Goal: Information Seeking & Learning: Learn about a topic

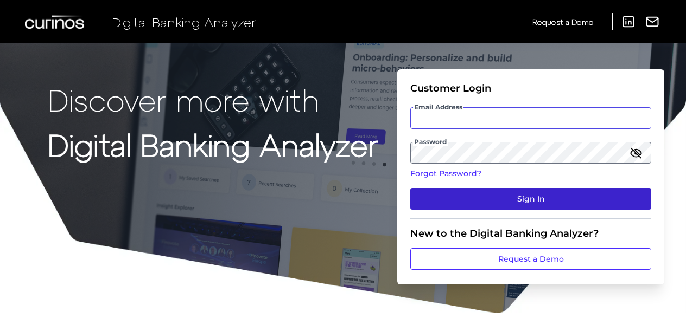
type input "[PERSON_NAME][EMAIL_ADDRESS][PERSON_NAME][DOMAIN_NAME]"
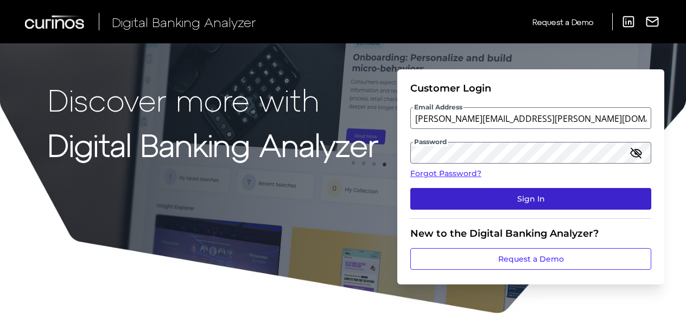
click at [500, 197] on button "Sign In" at bounding box center [530, 199] width 241 height 22
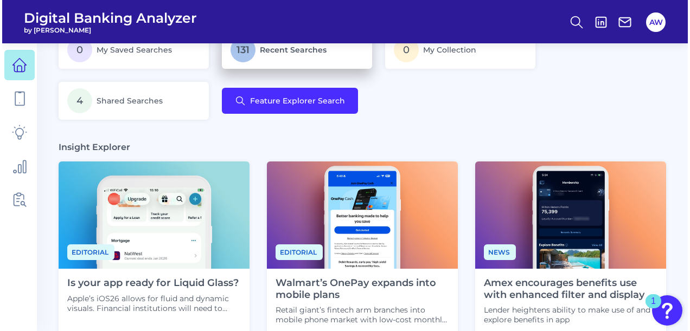
scroll to position [163, 0]
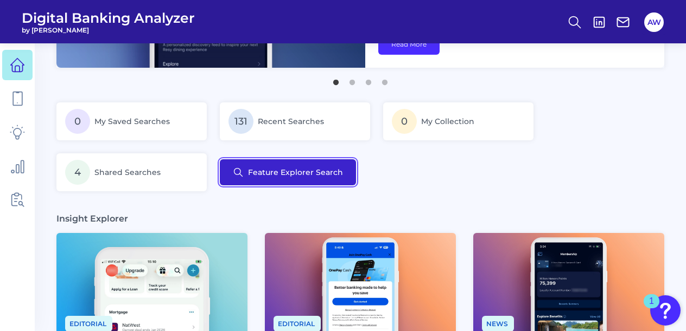
click at [300, 173] on button "Feature Explorer Search" at bounding box center [288, 172] width 136 height 26
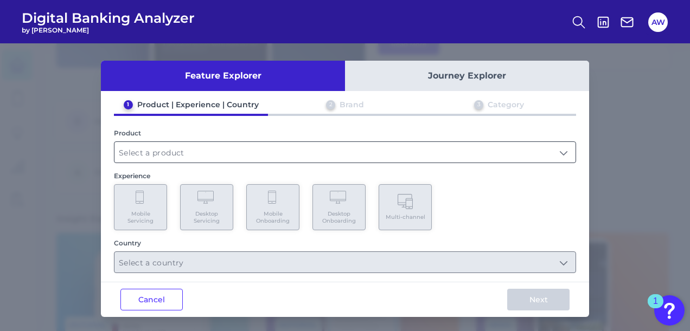
click at [304, 156] on input "text" at bounding box center [344, 152] width 461 height 21
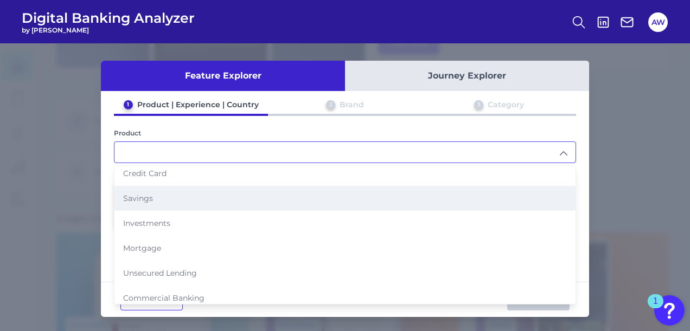
scroll to position [1, 0]
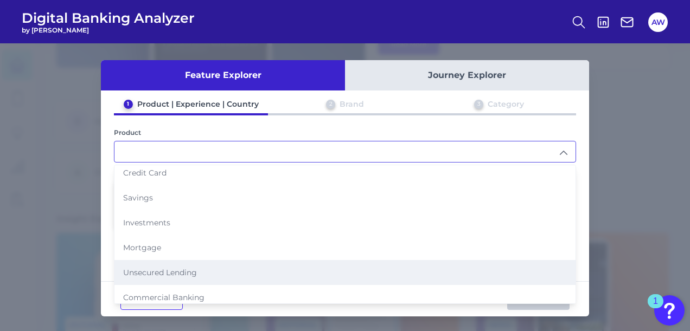
click at [180, 260] on li "Unsecured Lending" at bounding box center [344, 272] width 461 height 25
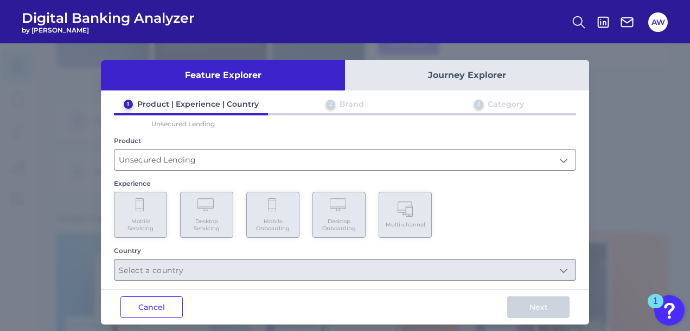
type input "Unsecured Lending"
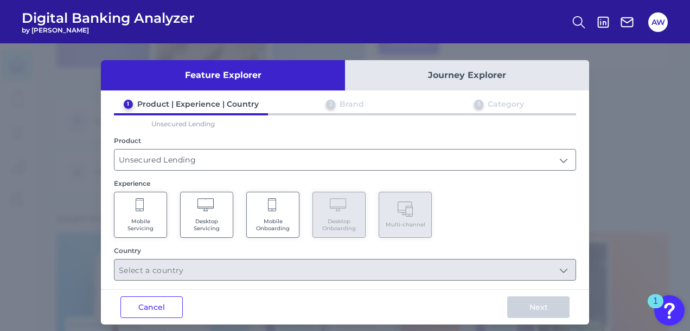
click at [267, 226] on span "Mobile Onboarding" at bounding box center [272, 225] width 41 height 14
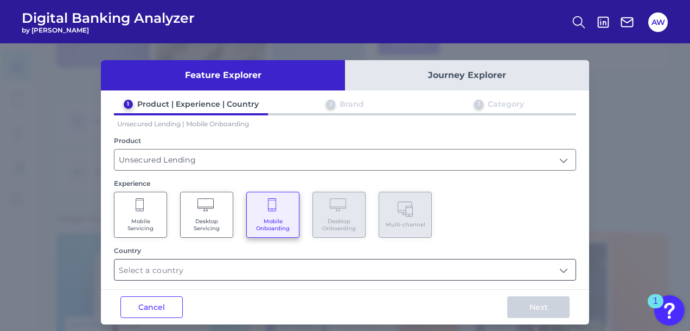
click at [281, 260] on input "text" at bounding box center [344, 270] width 461 height 21
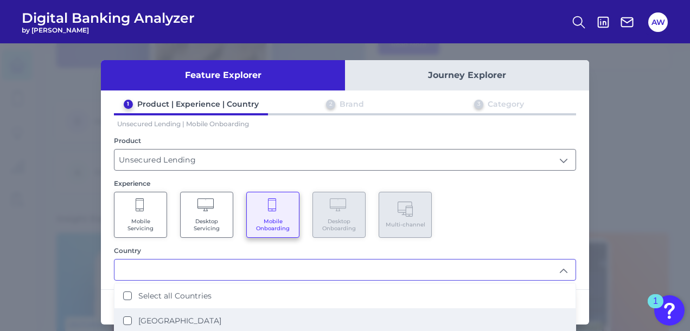
click at [196, 316] on label "[GEOGRAPHIC_DATA]" at bounding box center [179, 321] width 83 height 10
type input "[GEOGRAPHIC_DATA]"
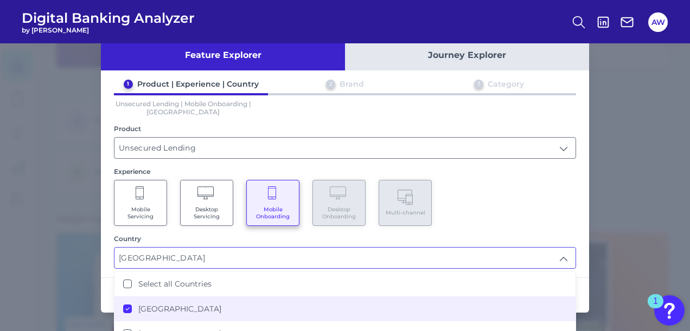
scroll to position [32, 0]
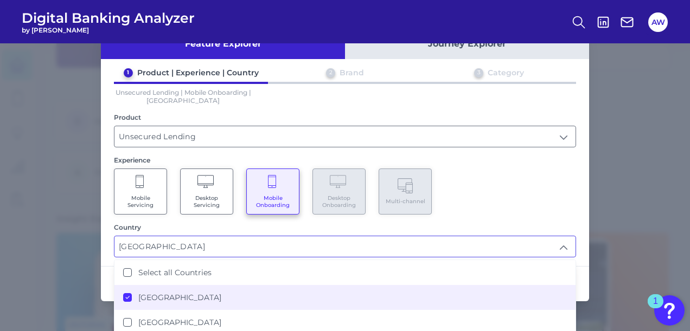
drag, startPoint x: 540, startPoint y: 209, endPoint x: 543, endPoint y: 221, distance: 12.5
click at [539, 210] on div "Mobile Servicing Desktop Servicing Mobile Onboarding Desktop Onboarding Multi-c…" at bounding box center [345, 192] width 462 height 46
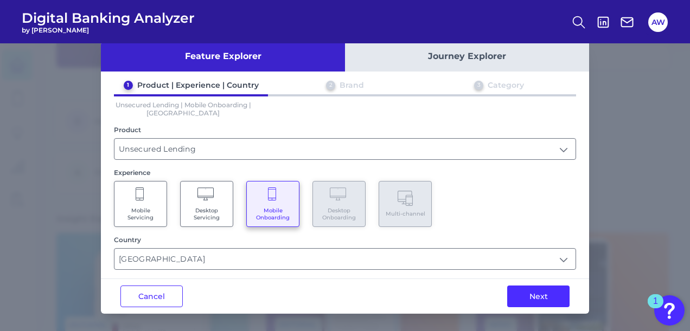
scroll to position [16, 0]
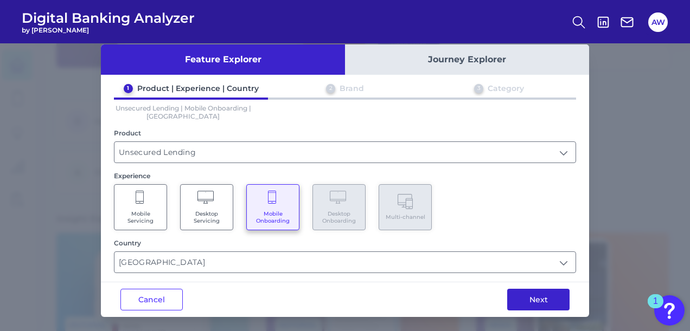
click at [548, 297] on button "Next" at bounding box center [538, 300] width 62 height 22
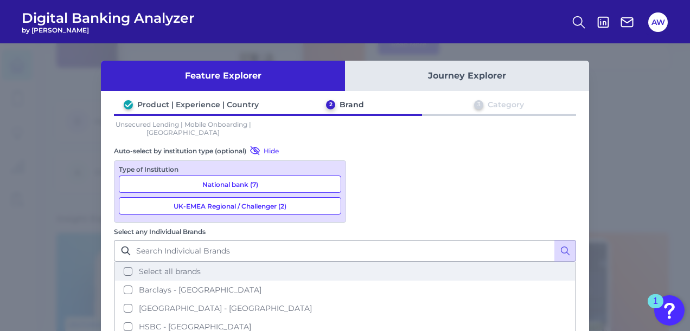
click at [201, 267] on span "Select all brands" at bounding box center [170, 272] width 62 height 10
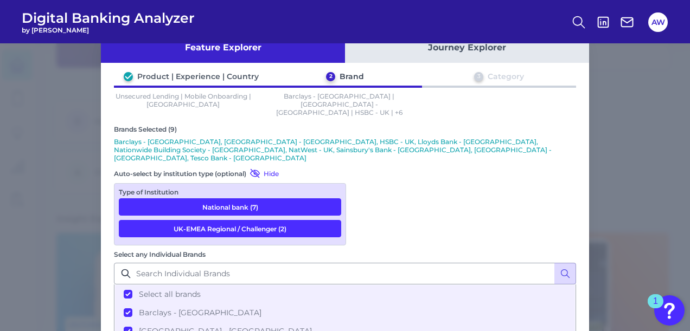
scroll to position [95, 0]
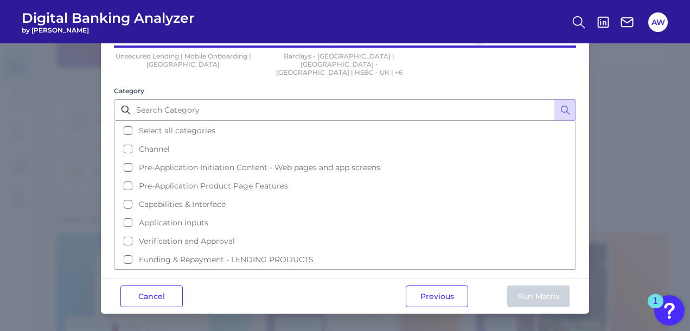
scroll to position [0, 0]
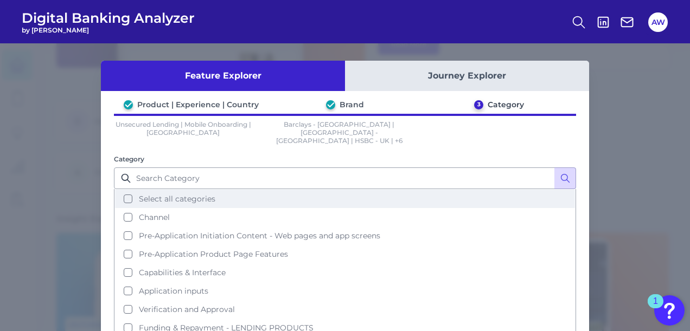
click at [150, 190] on button "Select all categories" at bounding box center [345, 199] width 460 height 18
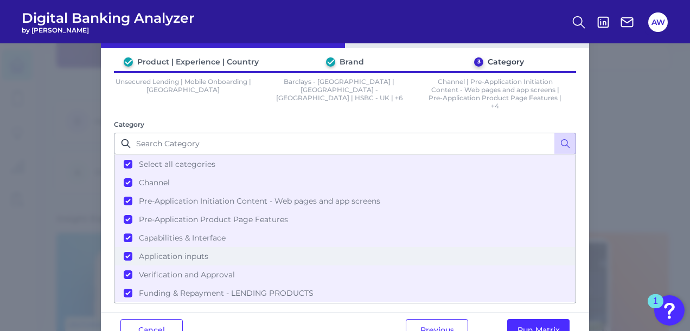
scroll to position [68, 0]
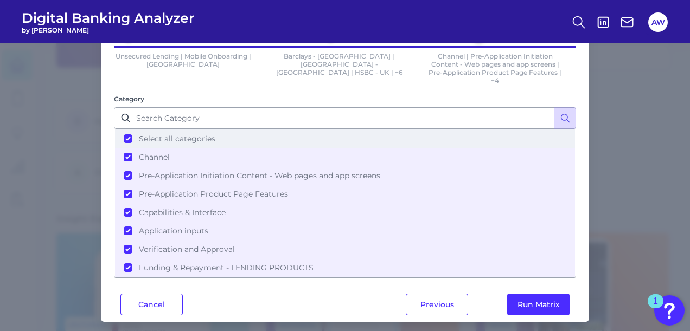
click at [127, 137] on button "Select all categories" at bounding box center [345, 139] width 460 height 18
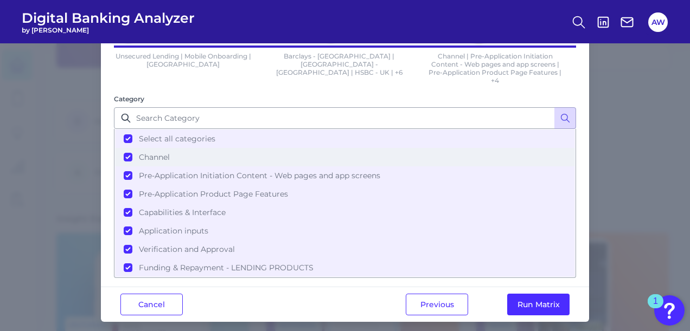
scroll to position [52, 0]
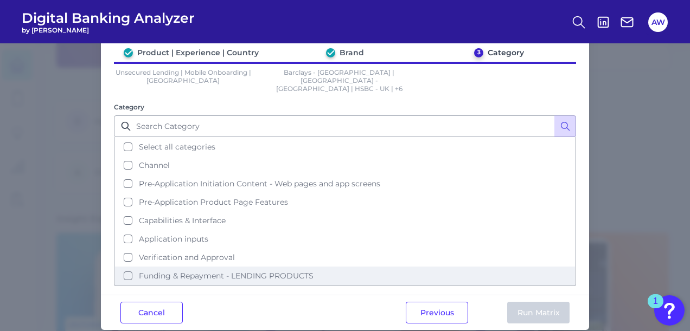
click at [126, 267] on button "Funding & Repayment - LENDING PRODUCTS" at bounding box center [345, 276] width 460 height 18
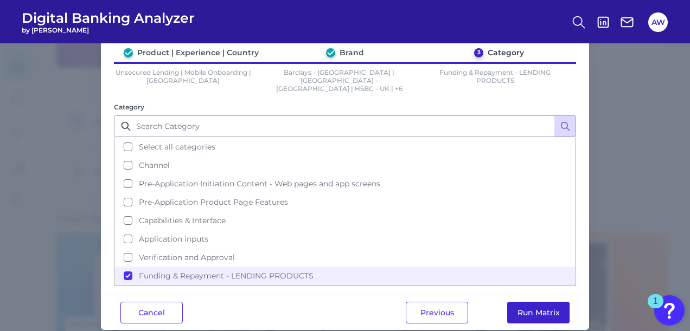
click at [552, 302] on button "Run Matrix" at bounding box center [538, 313] width 62 height 22
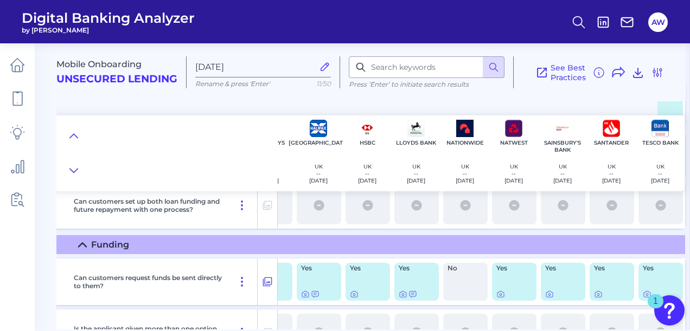
scroll to position [217, 36]
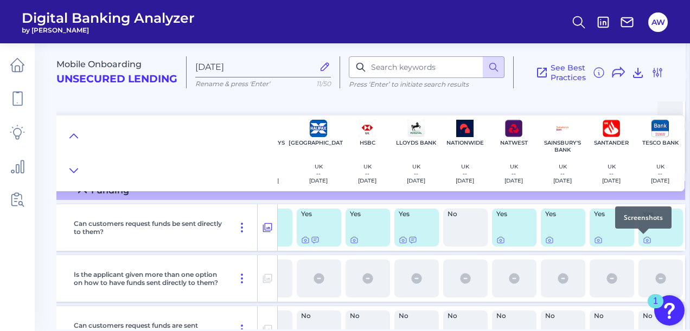
click at [638, 240] on div "Yes" at bounding box center [660, 228] width 44 height 38
click at [644, 241] on icon at bounding box center [647, 241] width 7 height 6
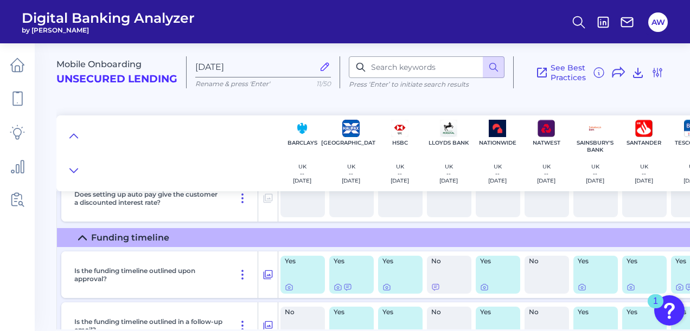
scroll to position [705, 36]
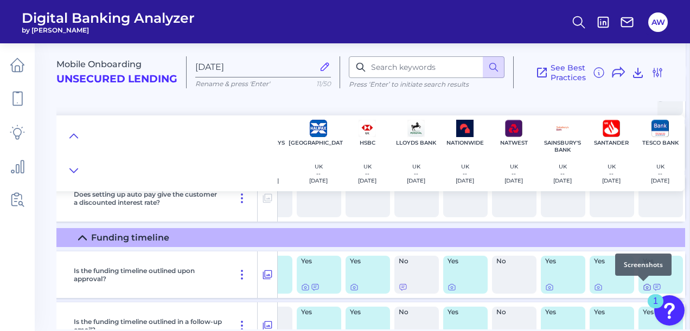
click at [643, 290] on icon at bounding box center [647, 287] width 9 height 9
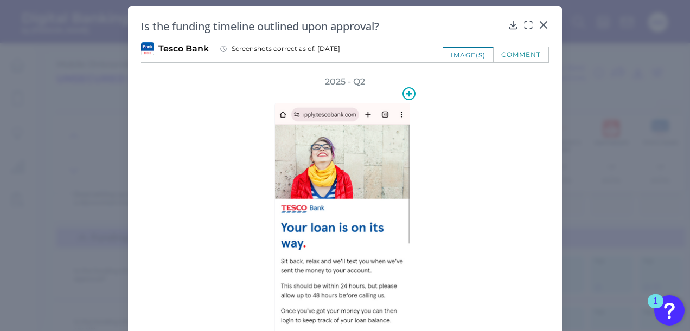
scroll to position [0, 0]
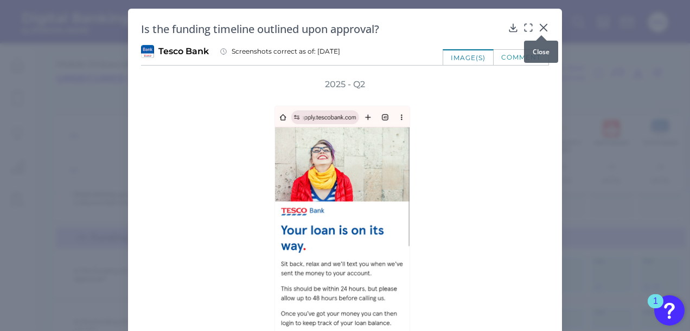
click at [538, 27] on icon at bounding box center [543, 27] width 11 height 11
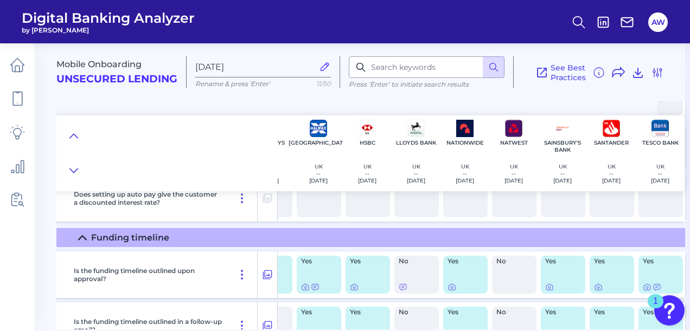
scroll to position [705, 0]
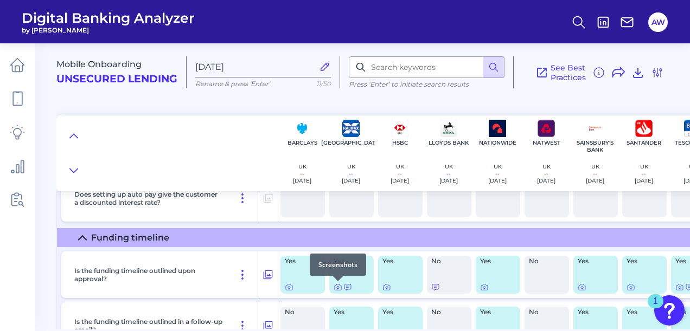
click at [335, 287] on icon at bounding box center [338, 287] width 9 height 9
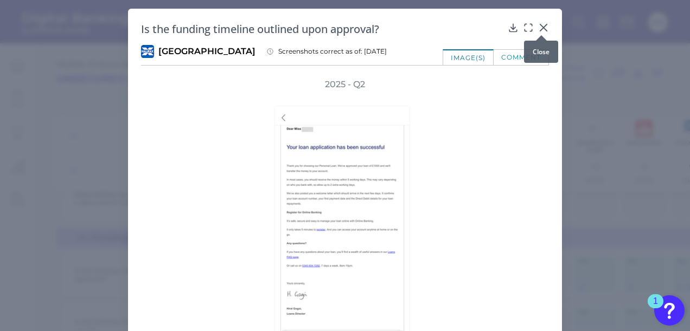
click at [543, 26] on icon at bounding box center [543, 27] width 7 height 7
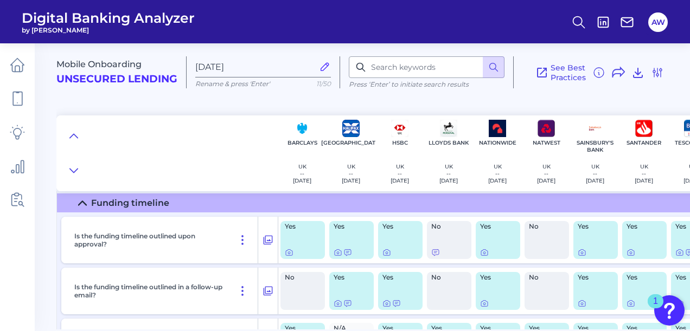
scroll to position [787, 0]
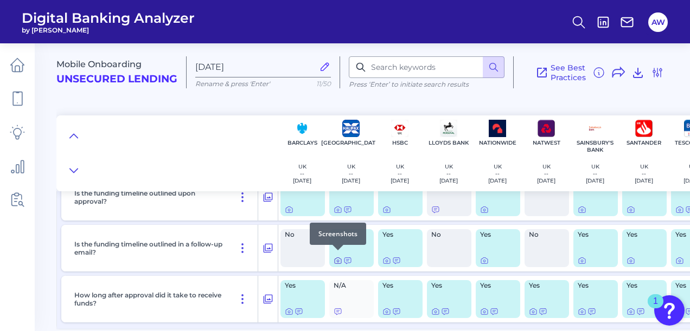
click at [342, 257] on icon at bounding box center [338, 261] width 9 height 9
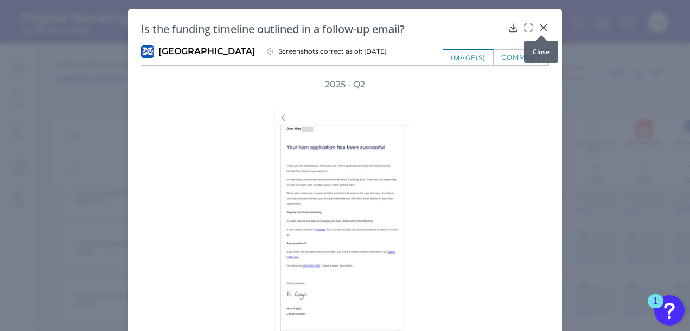
drag, startPoint x: 540, startPoint y: 28, endPoint x: 505, endPoint y: 58, distance: 45.8
click at [540, 29] on icon at bounding box center [543, 27] width 7 height 7
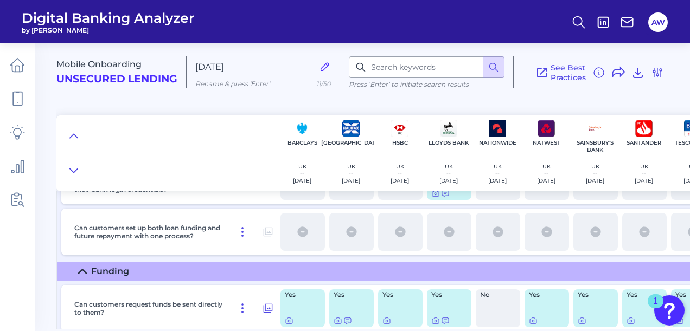
scroll to position [82, 0]
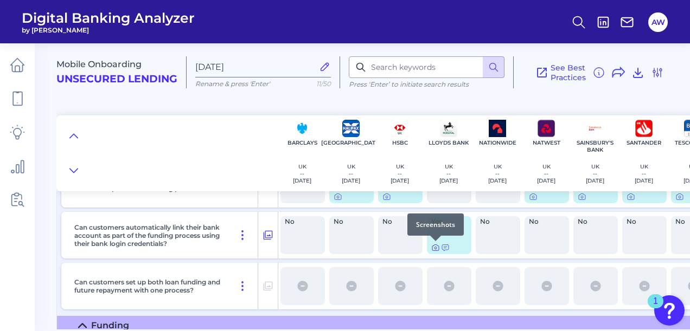
drag, startPoint x: 439, startPoint y: 246, endPoint x: 432, endPoint y: 248, distance: 6.7
click at [434, 244] on div at bounding box center [435, 241] width 11 height 11
click at [434, 249] on icon at bounding box center [435, 248] width 9 height 9
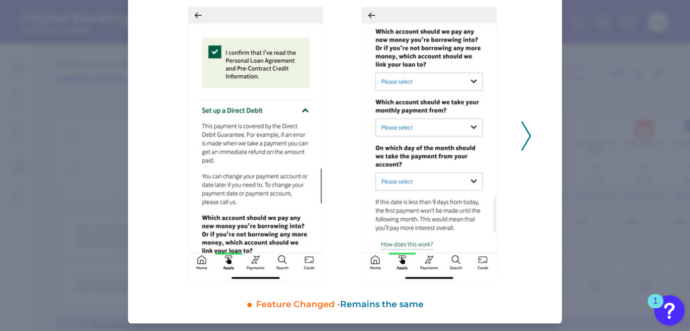
scroll to position [114, 0]
click at [523, 124] on icon at bounding box center [526, 135] width 10 height 29
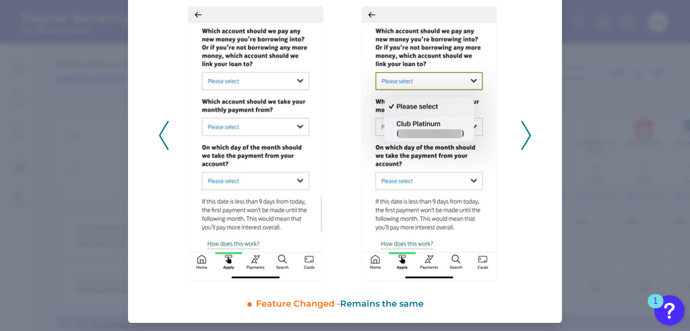
click at [528, 130] on icon at bounding box center [526, 135] width 10 height 29
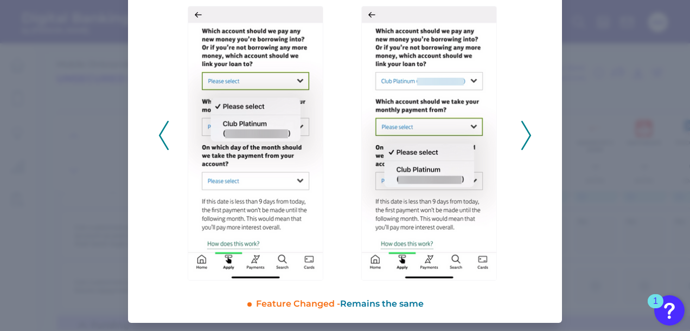
click at [528, 130] on icon at bounding box center [526, 135] width 10 height 29
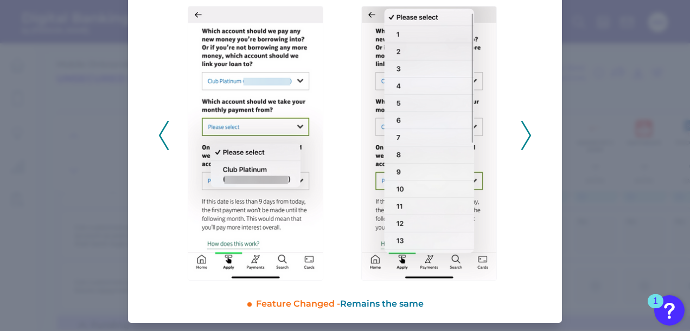
click at [528, 130] on icon at bounding box center [526, 135] width 10 height 29
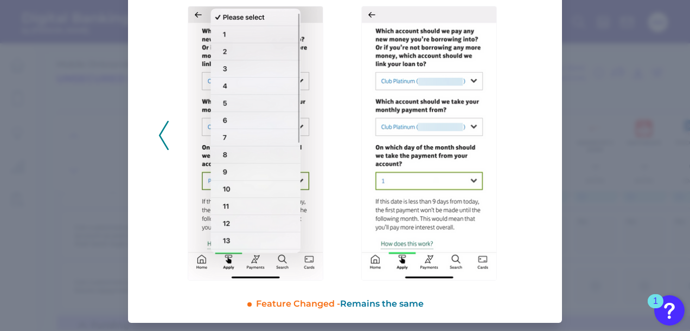
click at [528, 130] on div "2025 - Q2" at bounding box center [344, 130] width 373 height 302
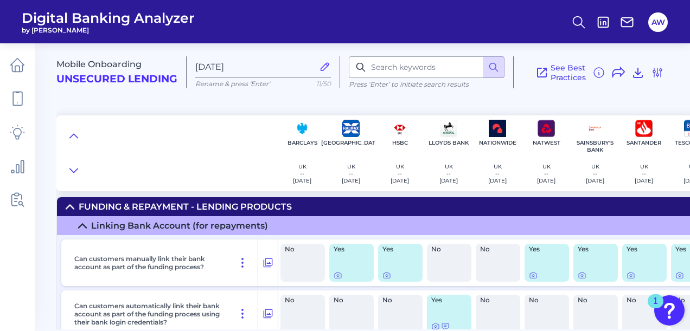
scroll to position [0, 0]
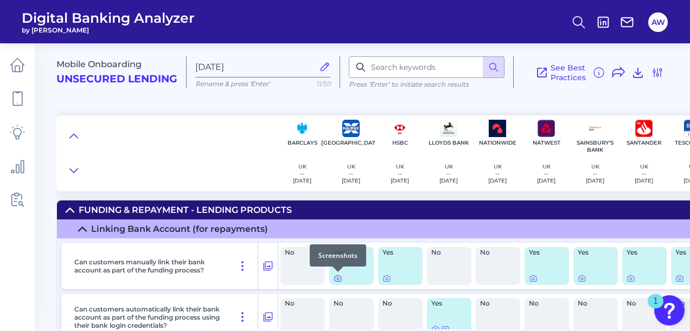
click at [337, 279] on icon at bounding box center [338, 278] width 9 height 9
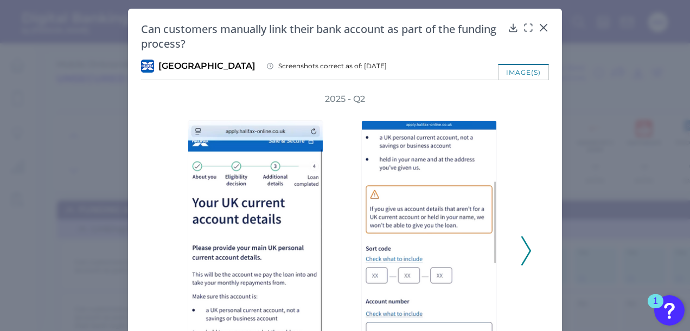
click at [529, 259] on div "2025 - Q2" at bounding box center [345, 245] width 408 height 304
click at [525, 255] on polyline at bounding box center [526, 251] width 8 height 28
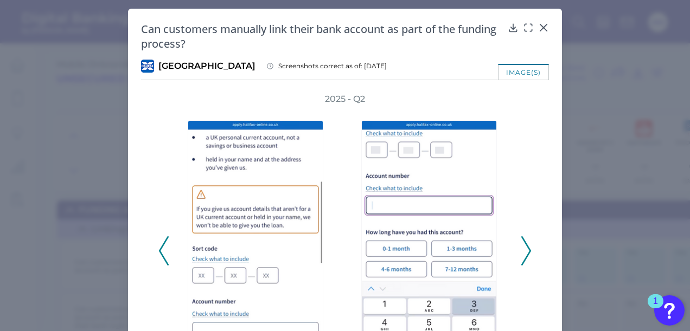
click at [525, 255] on polyline at bounding box center [526, 251] width 8 height 28
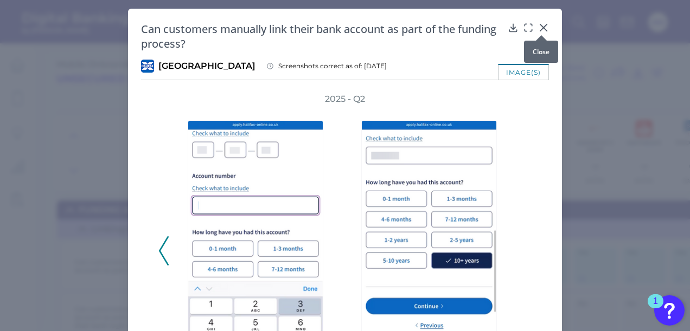
drag, startPoint x: 545, startPoint y: 25, endPoint x: 543, endPoint y: 64, distance: 38.5
click at [544, 26] on icon at bounding box center [543, 27] width 11 height 11
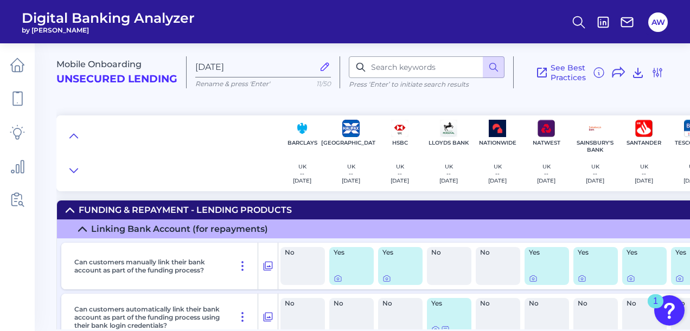
scroll to position [0, 36]
